Goal: Task Accomplishment & Management: Use online tool/utility

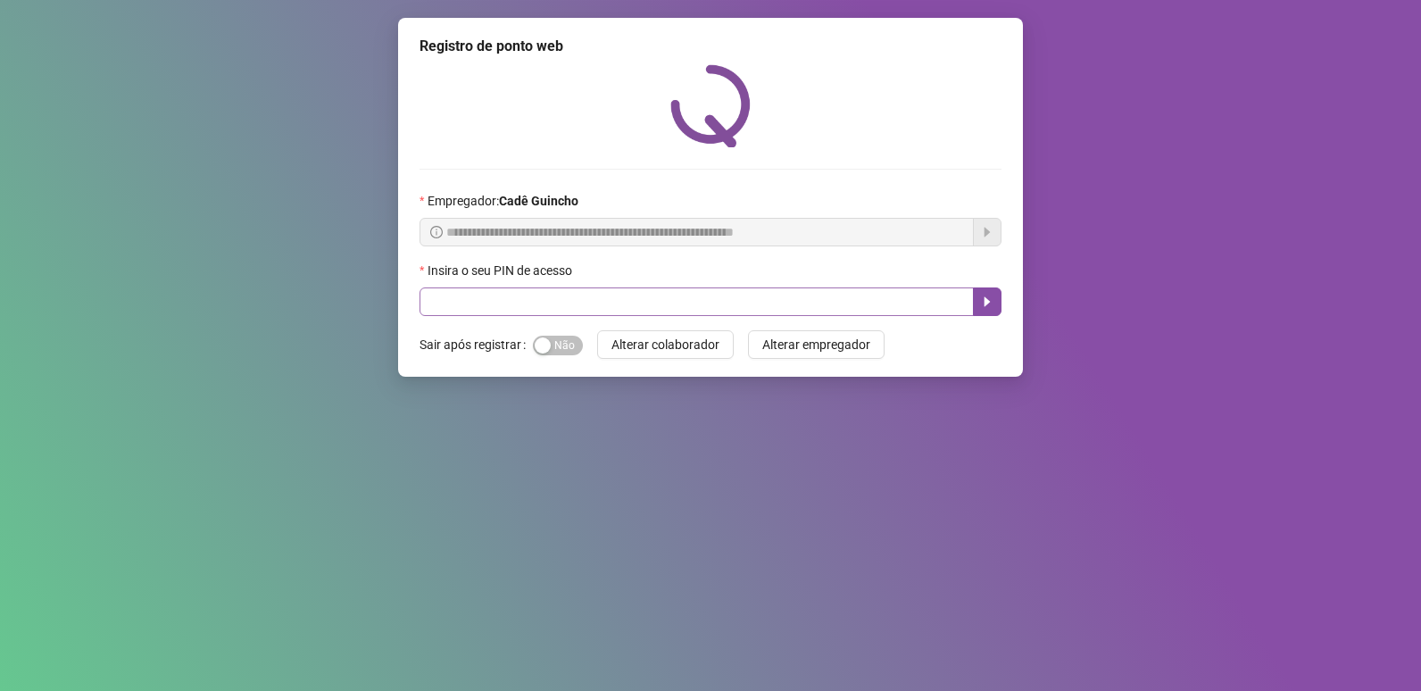
drag, startPoint x: 601, startPoint y: 286, endPoint x: 574, endPoint y: 300, distance: 31.1
click at [601, 286] on div "Insira o seu PIN de acesso" at bounding box center [710, 274] width 582 height 27
click at [573, 301] on input "text" at bounding box center [696, 301] width 554 height 29
type input "*****"
click at [986, 305] on icon "caret-right" at bounding box center [987, 302] width 6 height 10
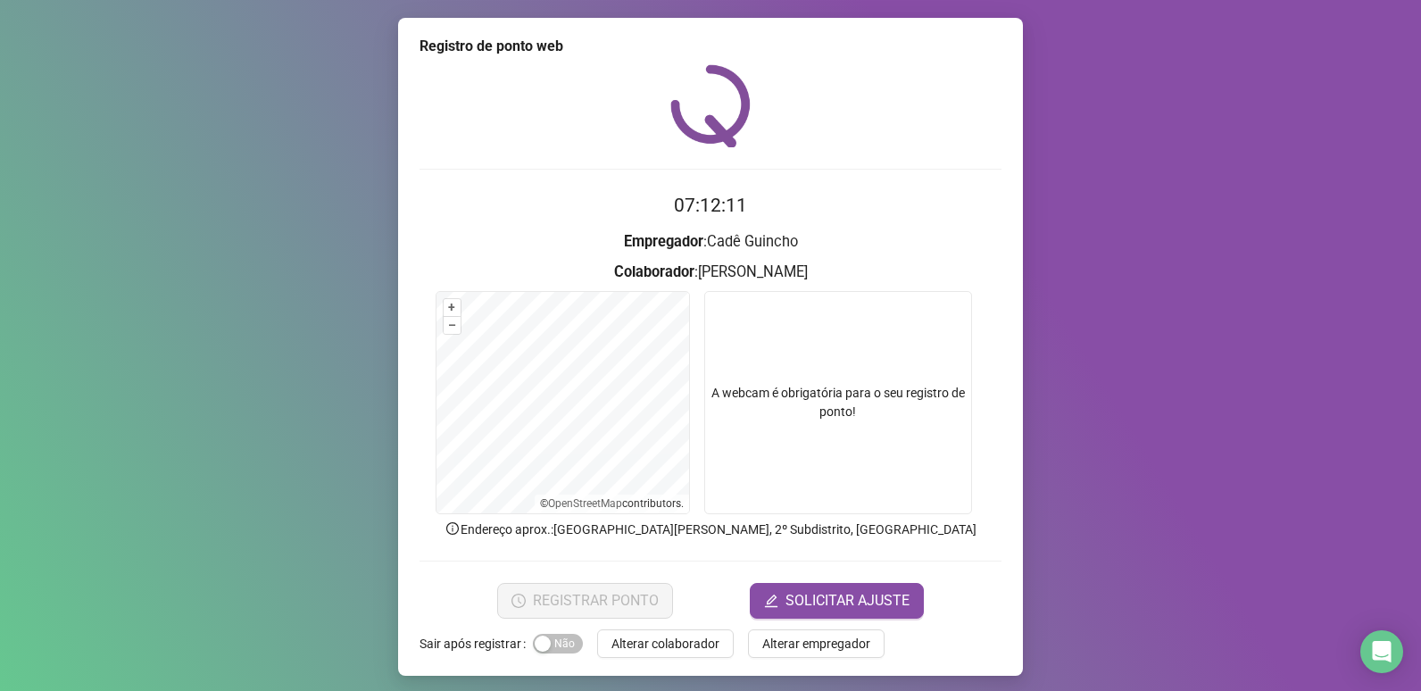
click at [869, 348] on video at bounding box center [838, 402] width 268 height 223
click at [842, 419] on video at bounding box center [838, 402] width 268 height 223
click at [838, 425] on video at bounding box center [838, 402] width 268 height 223
click at [839, 424] on video at bounding box center [838, 402] width 268 height 223
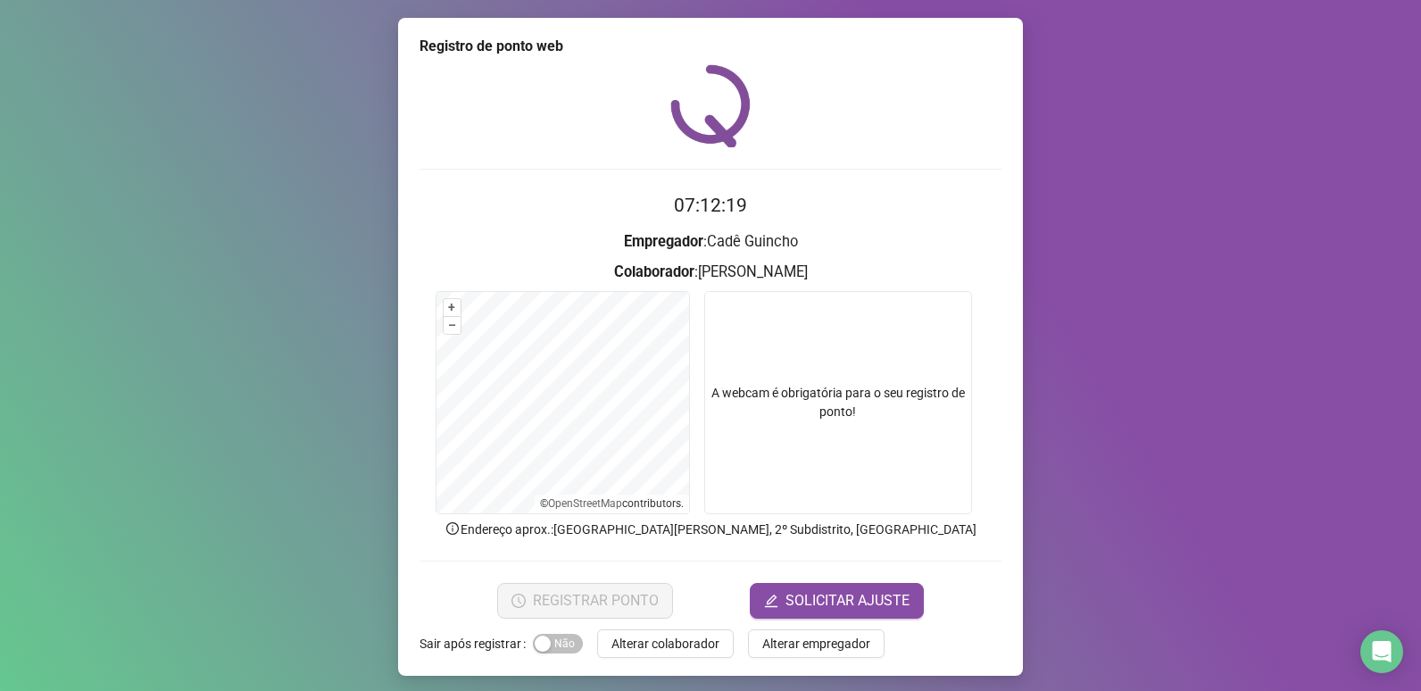
drag, startPoint x: 1335, startPoint y: 0, endPoint x: 770, endPoint y: 369, distance: 675.0
click at [770, 369] on video at bounding box center [838, 402] width 268 height 223
click at [766, 389] on video at bounding box center [838, 402] width 268 height 223
click at [788, 420] on video at bounding box center [838, 402] width 268 height 223
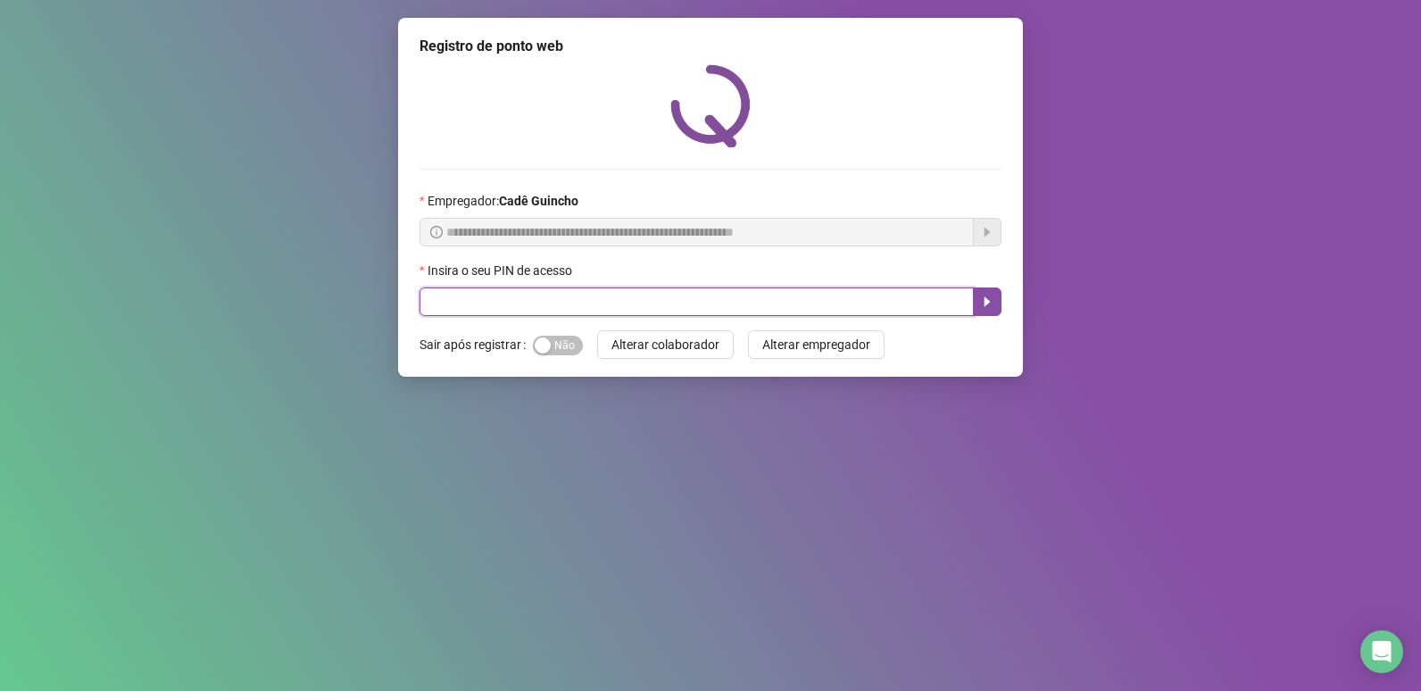
click at [620, 298] on input "text" at bounding box center [696, 301] width 554 height 29
type input "*****"
click at [984, 301] on icon "caret-right" at bounding box center [987, 302] width 6 height 10
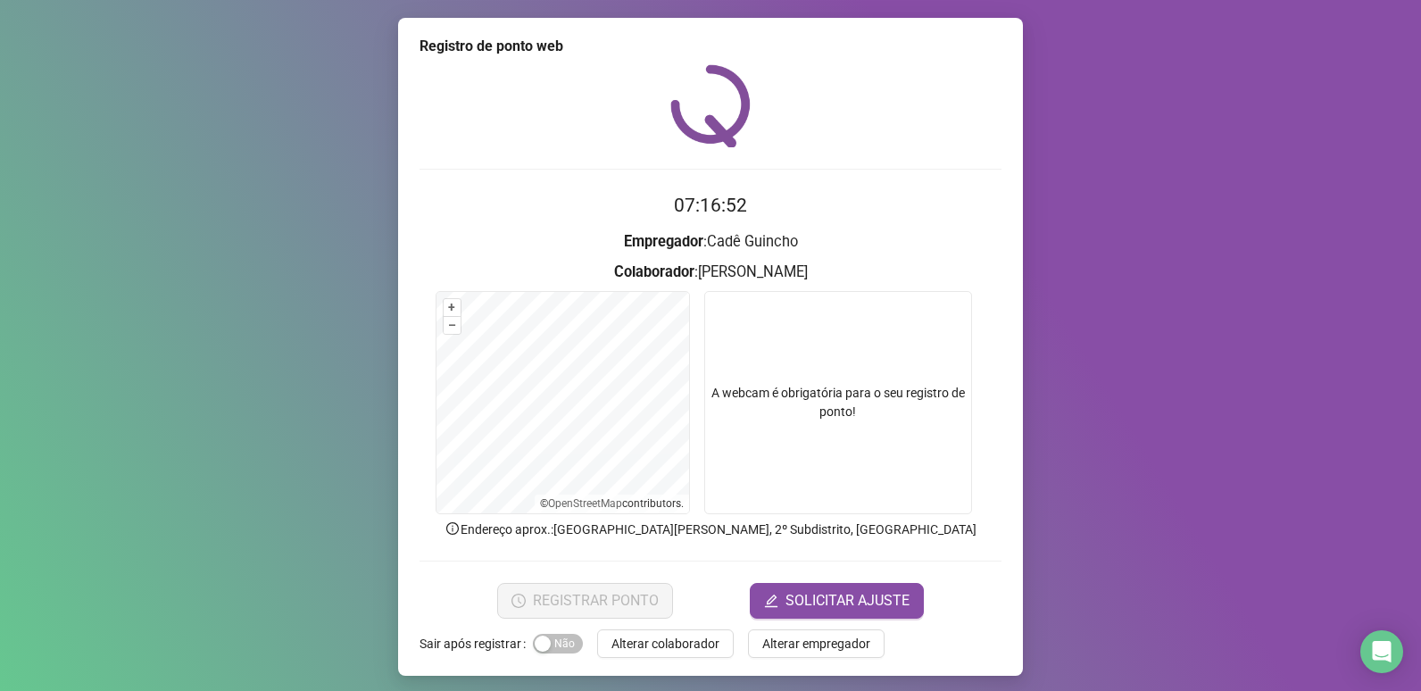
click at [784, 350] on video at bounding box center [838, 402] width 268 height 223
click at [854, 386] on video at bounding box center [838, 402] width 268 height 223
click at [850, 379] on video at bounding box center [838, 402] width 268 height 223
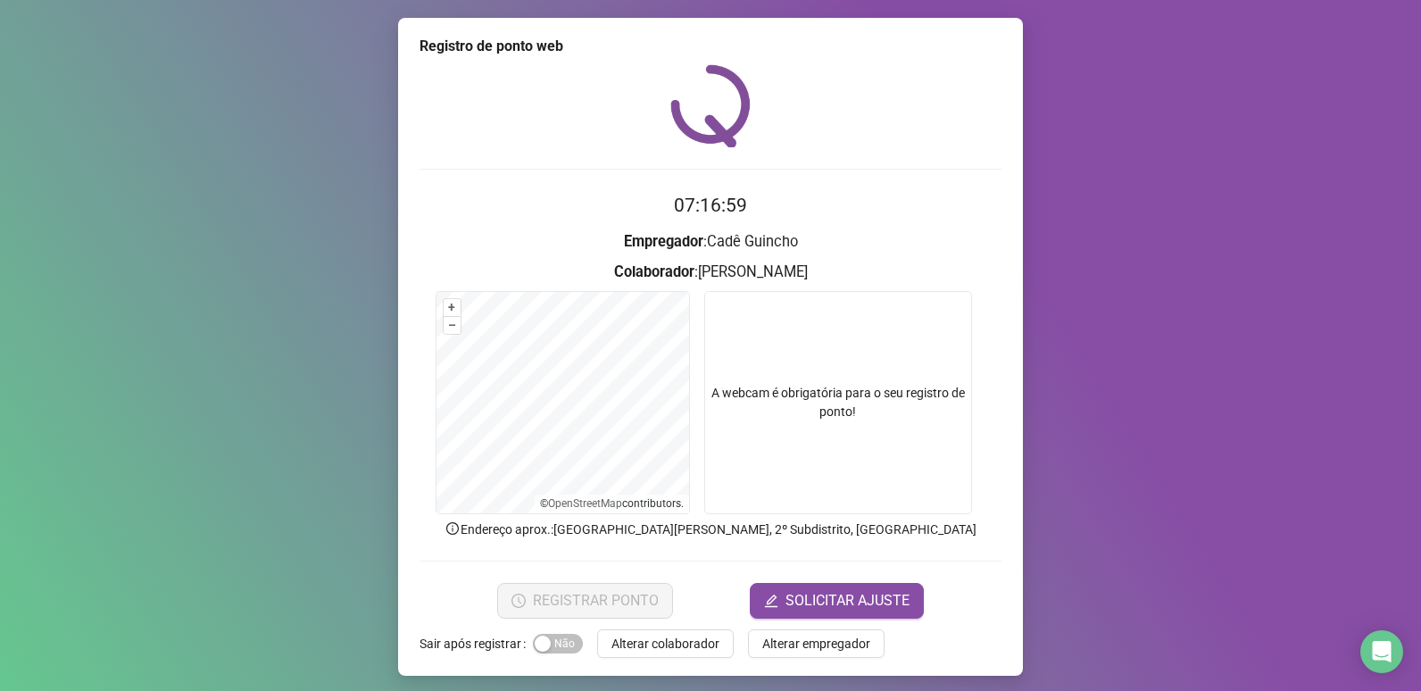
click at [850, 379] on video at bounding box center [838, 402] width 268 height 223
click at [742, 463] on video at bounding box center [838, 402] width 268 height 223
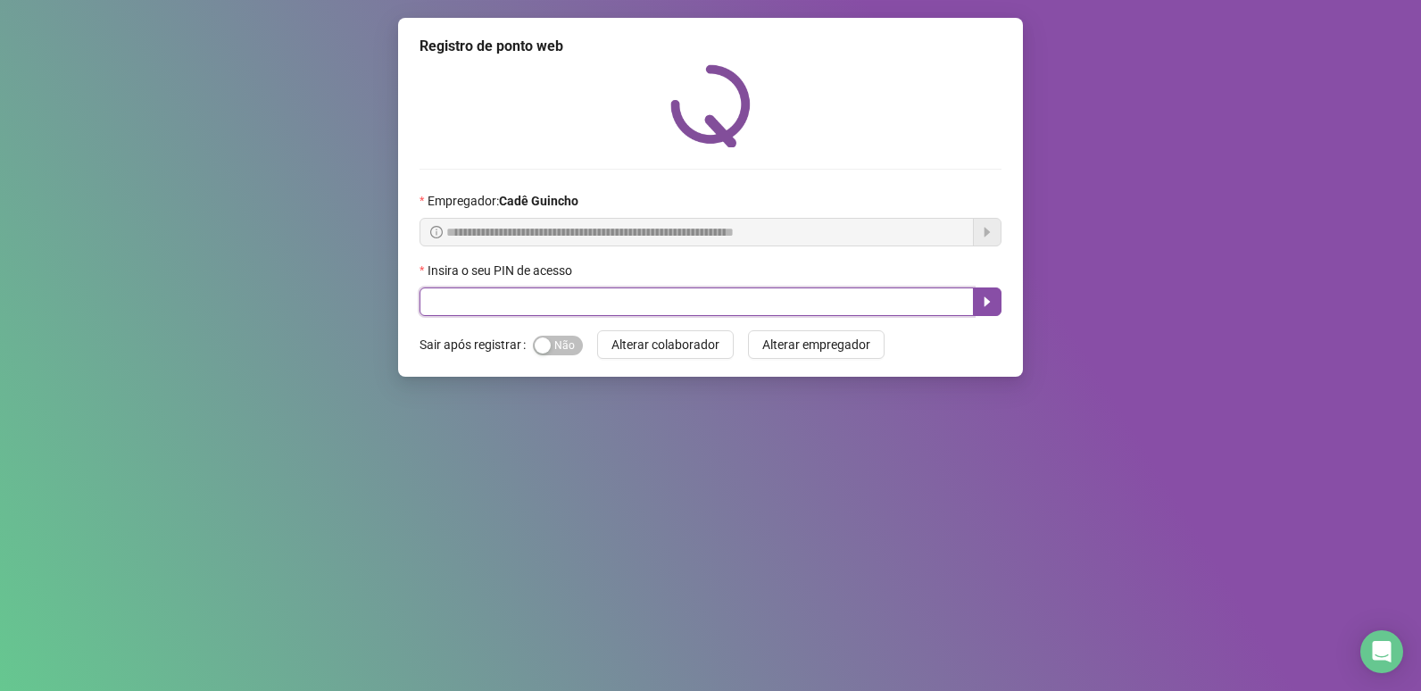
click at [706, 294] on input "text" at bounding box center [696, 301] width 554 height 29
type input "*****"
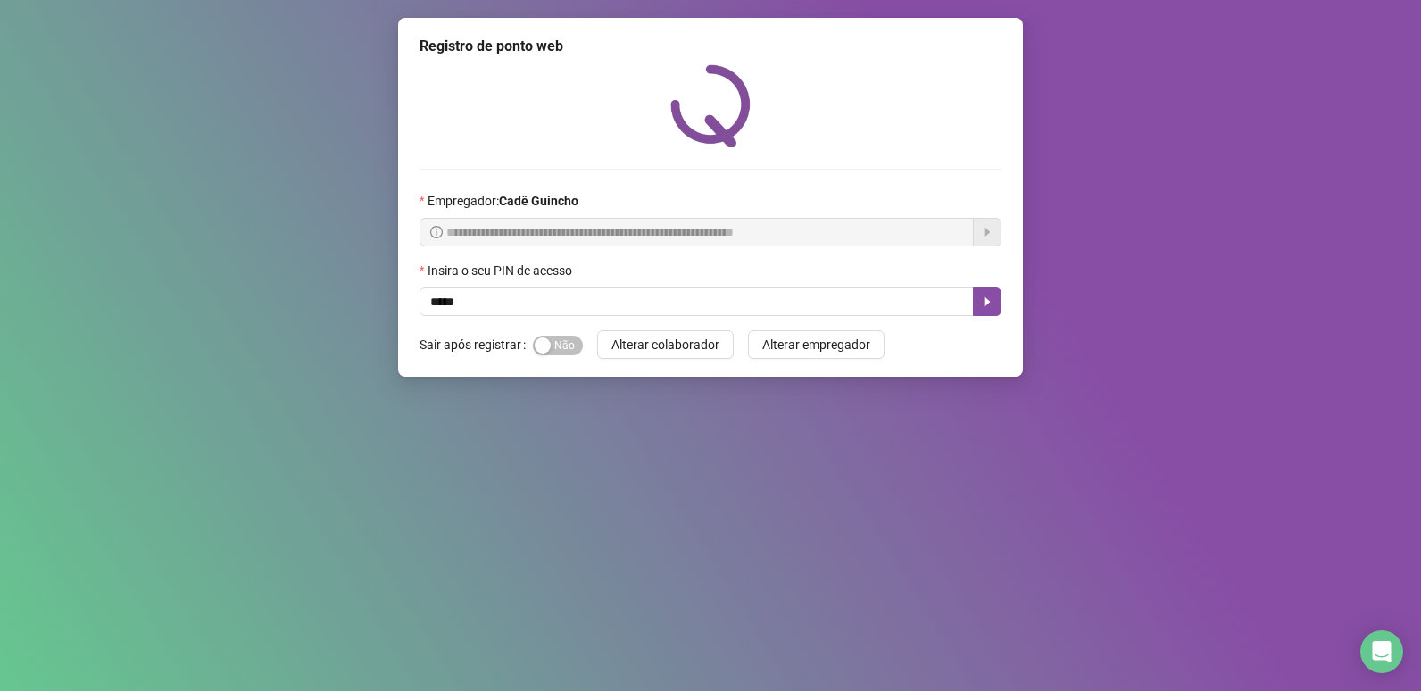
click at [1009, 303] on div "**********" at bounding box center [710, 197] width 625 height 359
click at [974, 305] on button "button" at bounding box center [987, 301] width 29 height 29
